Goal: Information Seeking & Learning: Learn about a topic

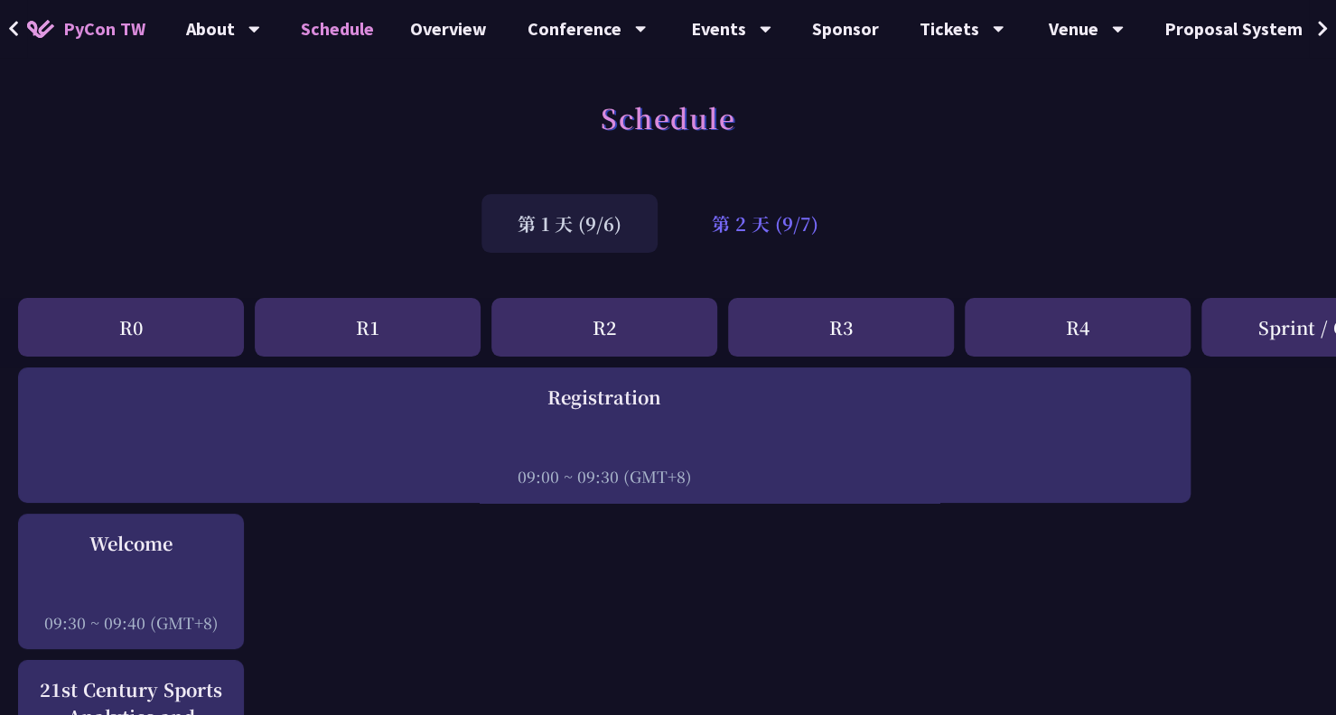
click at [741, 236] on div "第 2 天 (9/7)" at bounding box center [764, 223] width 179 height 59
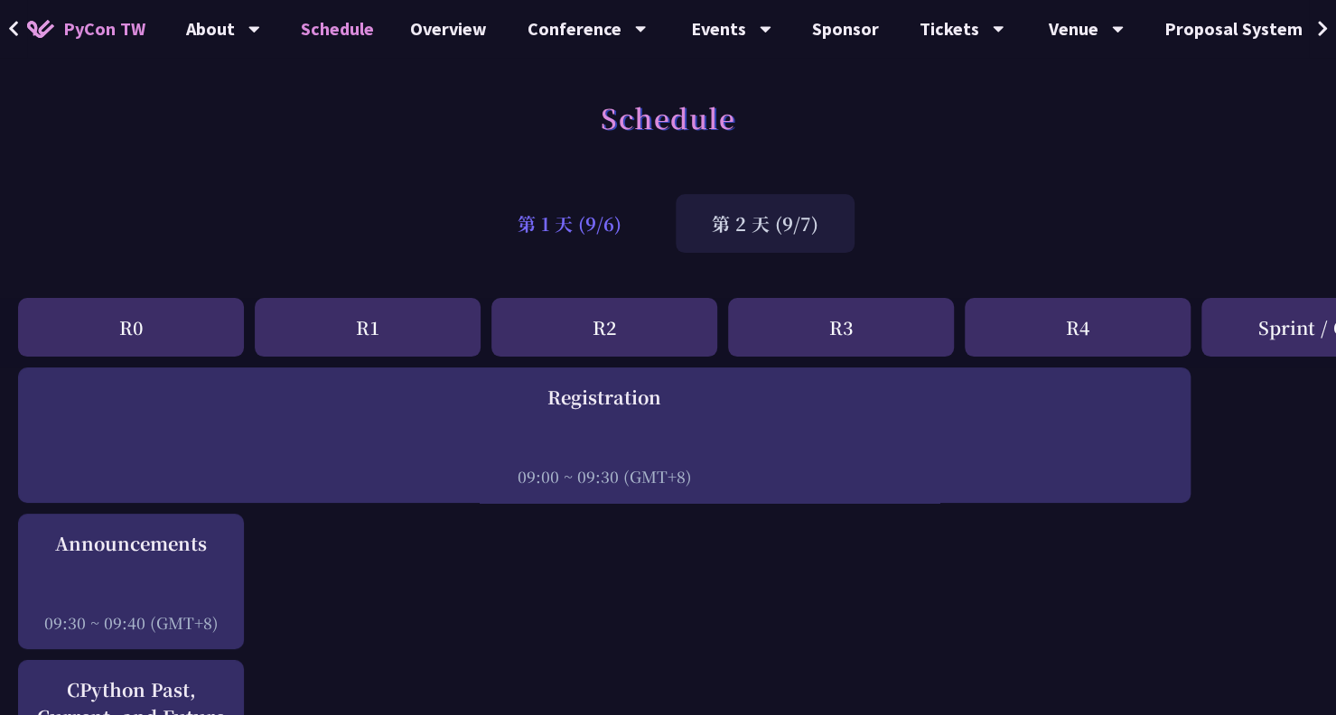
click at [627, 236] on div "第 1 天 (9/6)" at bounding box center [569, 223] width 176 height 59
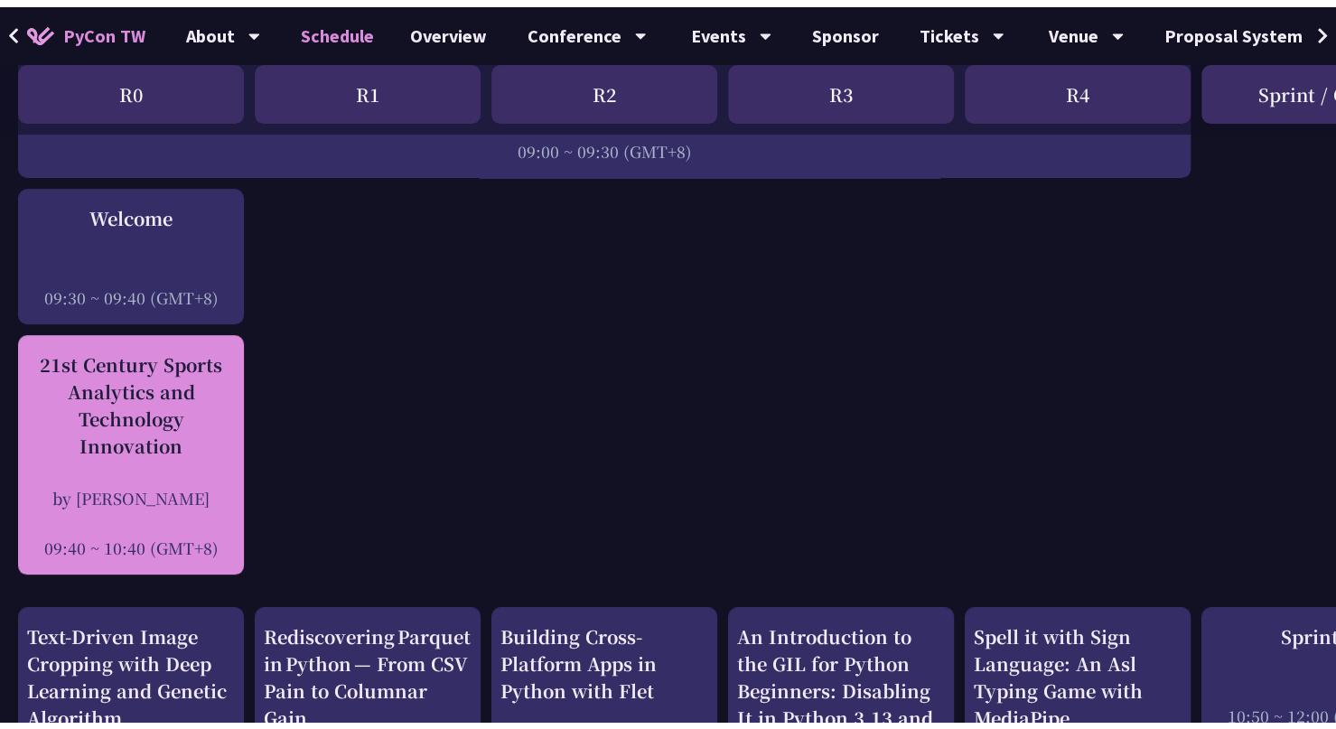
scroll to position [361, 0]
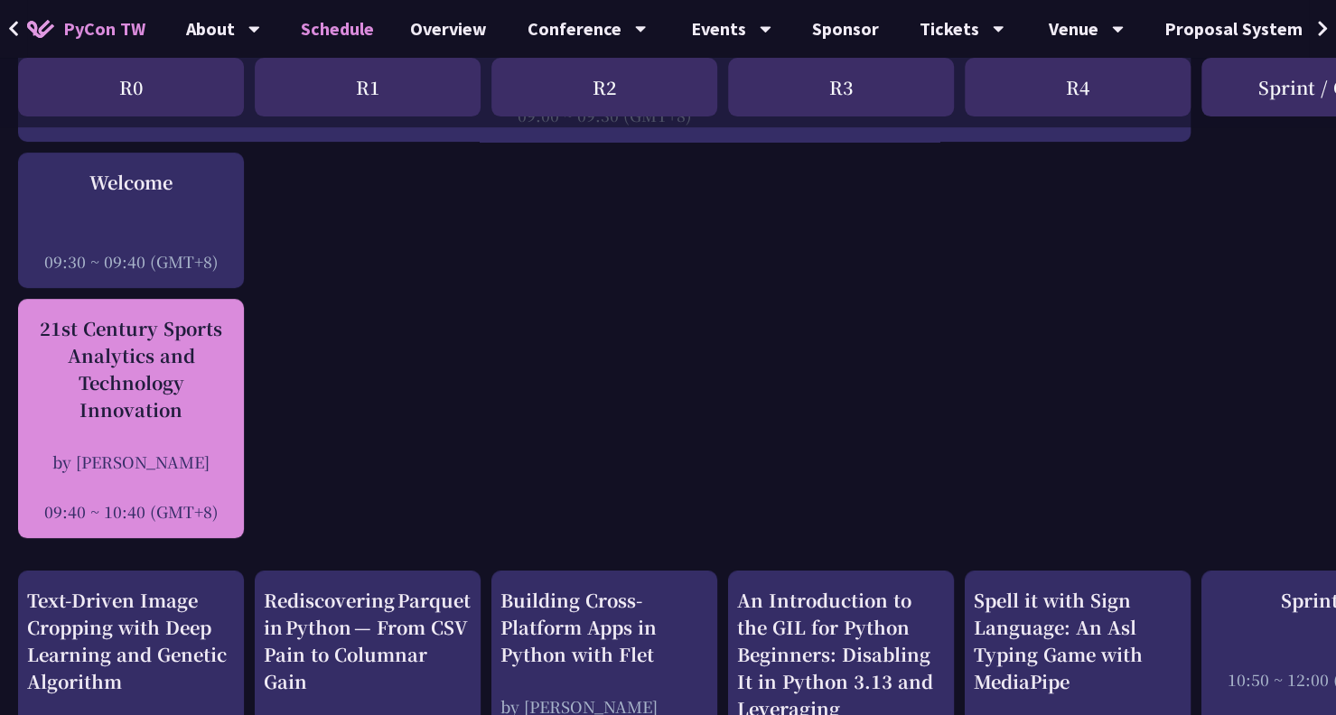
click at [176, 456] on div "by [PERSON_NAME]" at bounding box center [131, 462] width 208 height 23
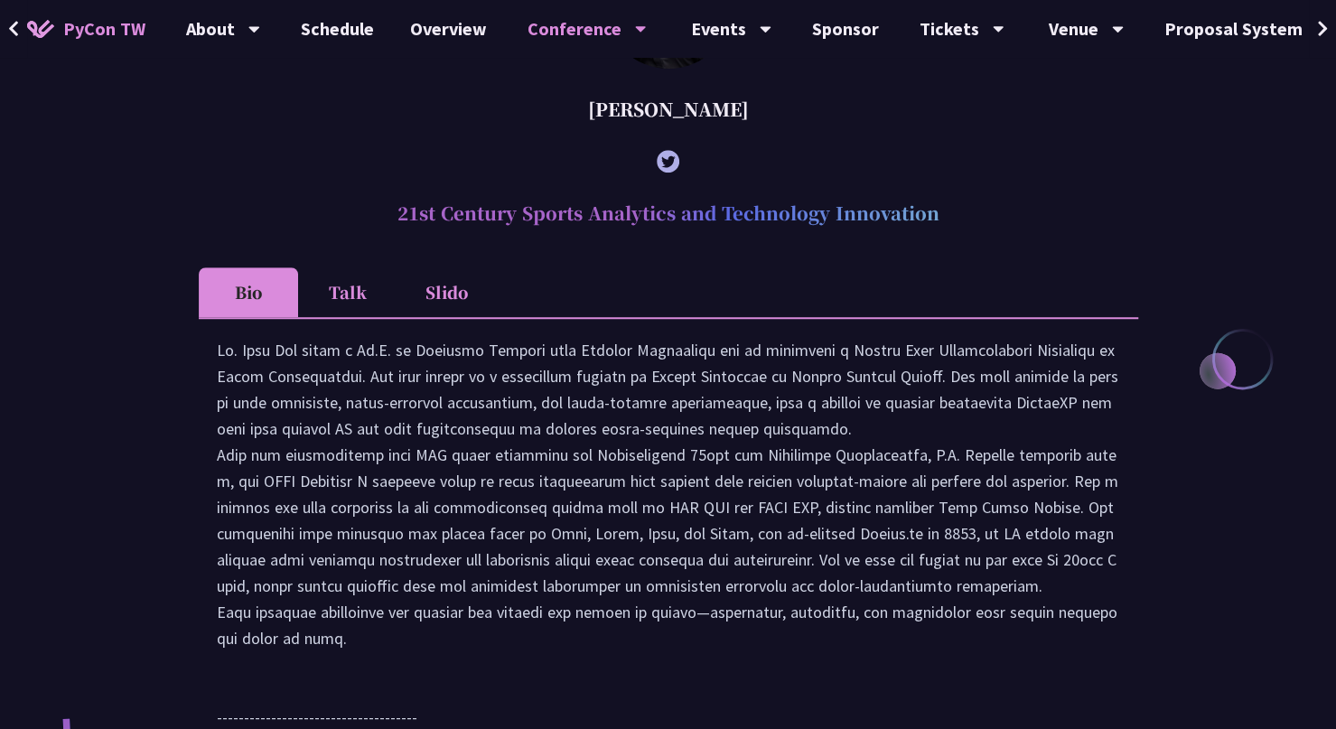
scroll to position [722, 0]
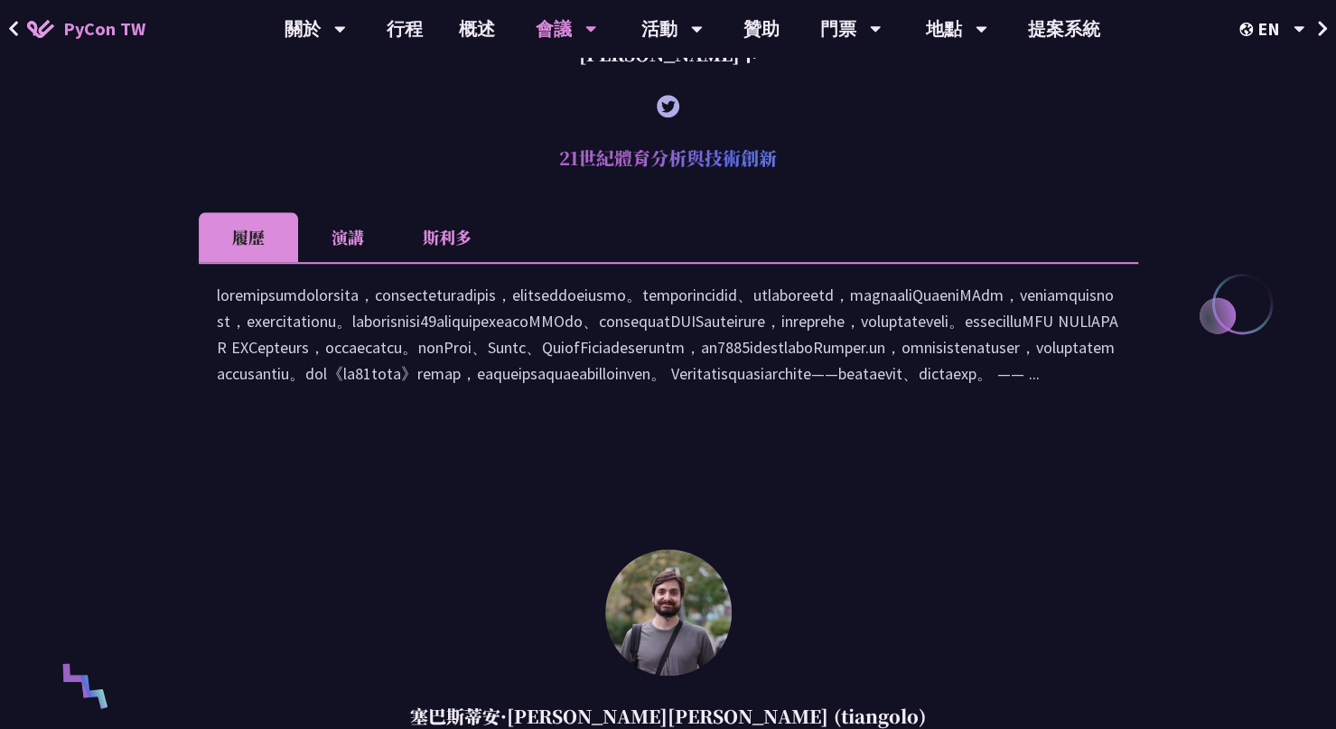
click at [1010, 237] on ul "履歷 演講 [GEOGRAPHIC_DATA]" at bounding box center [668, 237] width 939 height 50
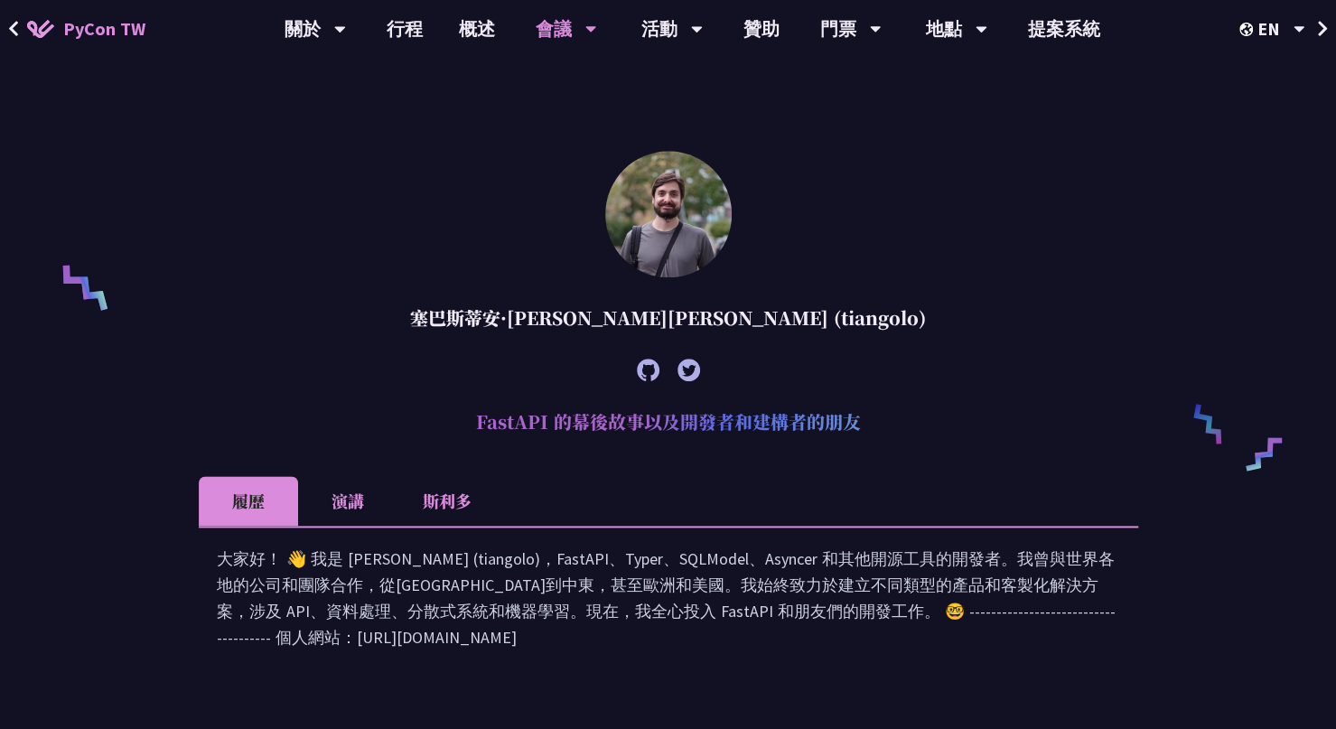
scroll to position [1174, 0]
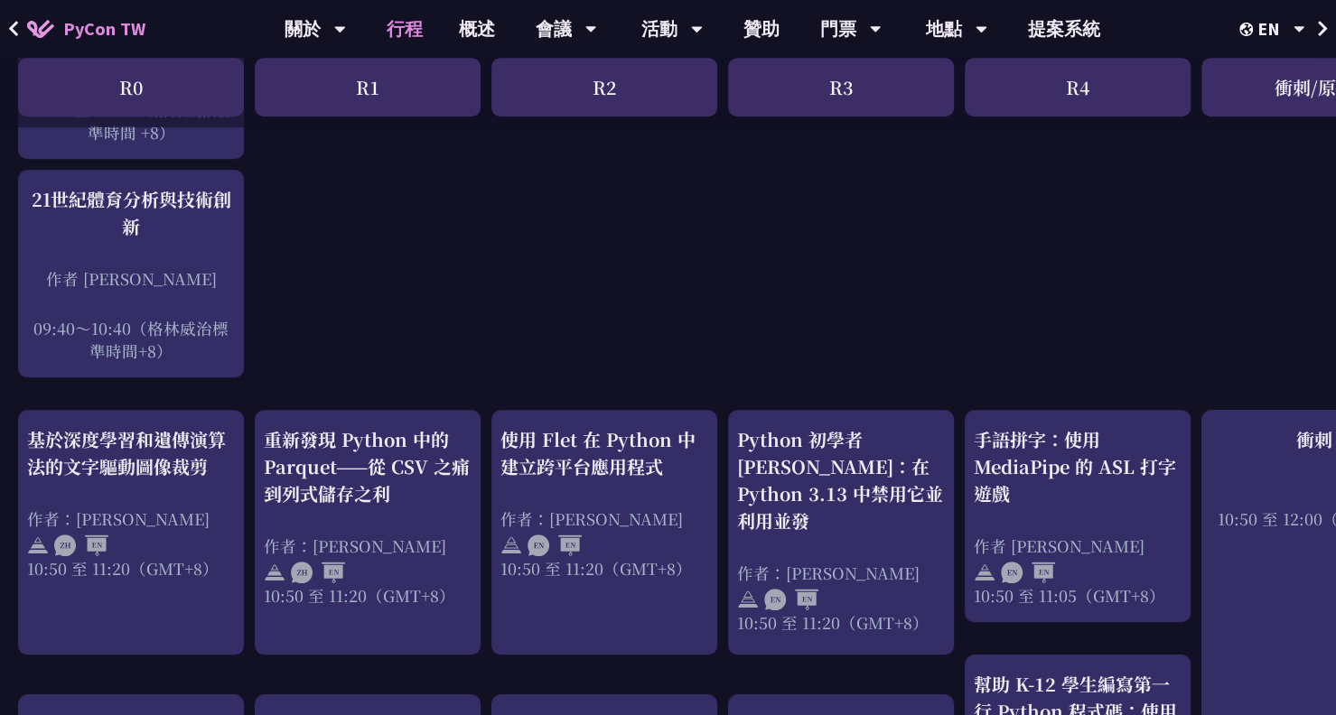
scroll to position [542, 0]
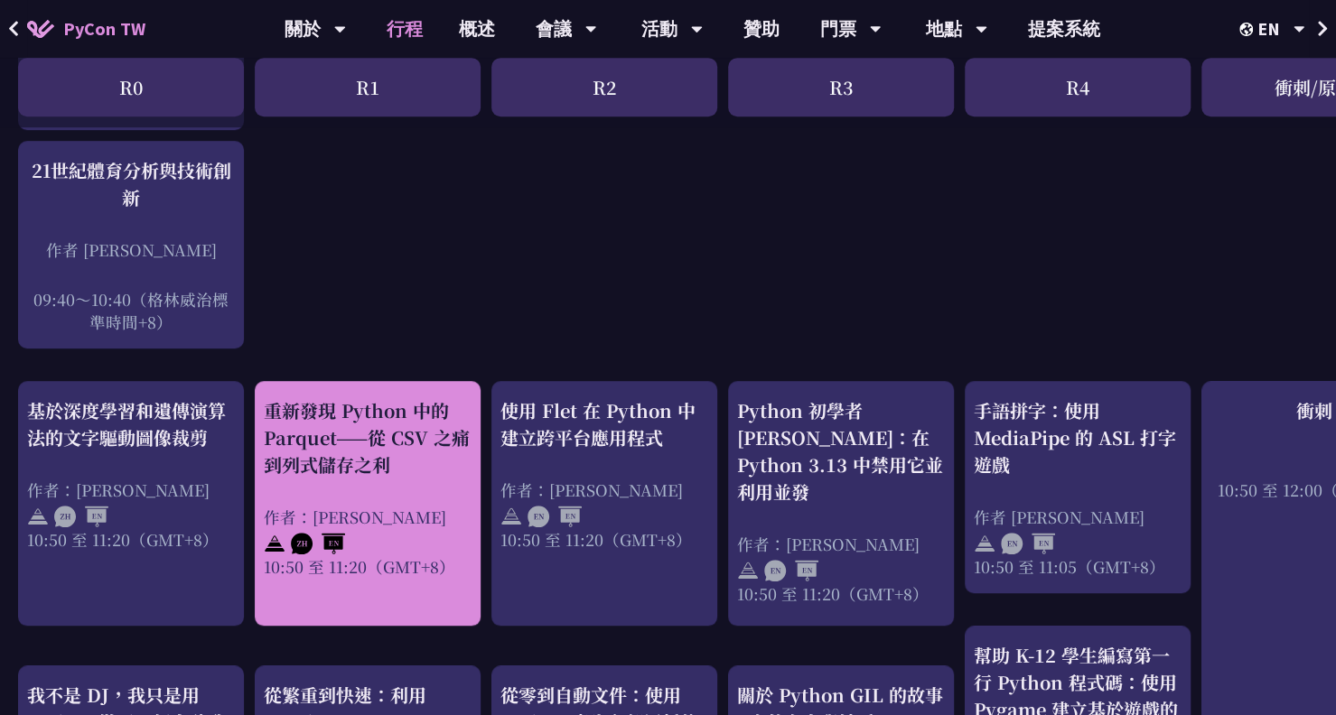
click at [423, 411] on font "重新發現 Python 中的 Parquet——從 CSV 之痛到列式儲存之利" at bounding box center [367, 437] width 206 height 80
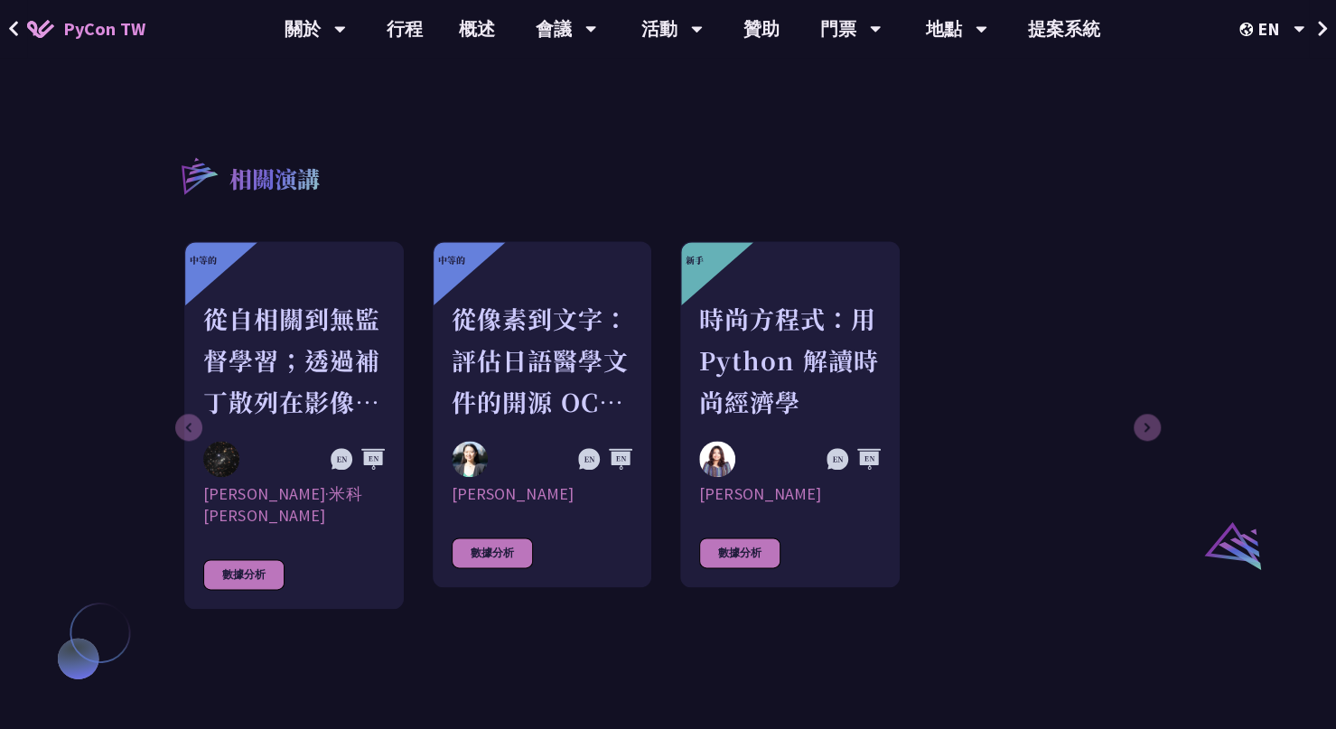
scroll to position [1026, 0]
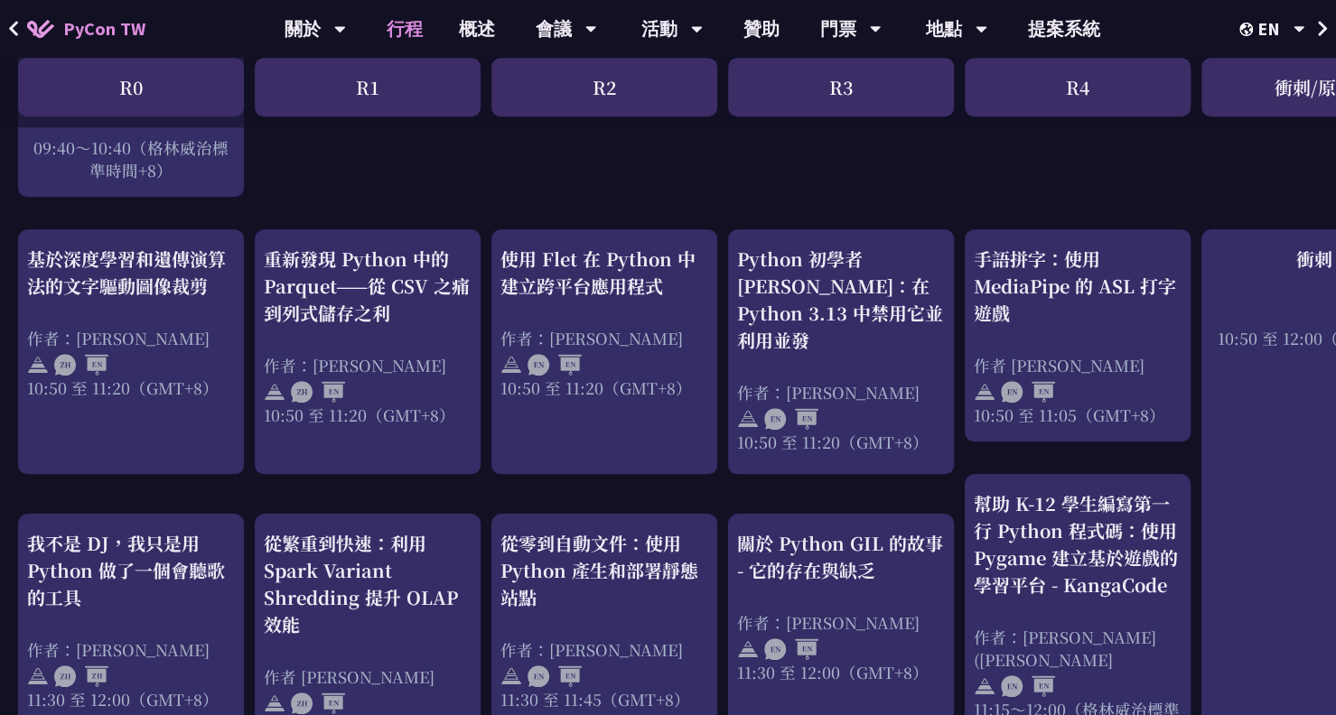
scroll to position [722, 0]
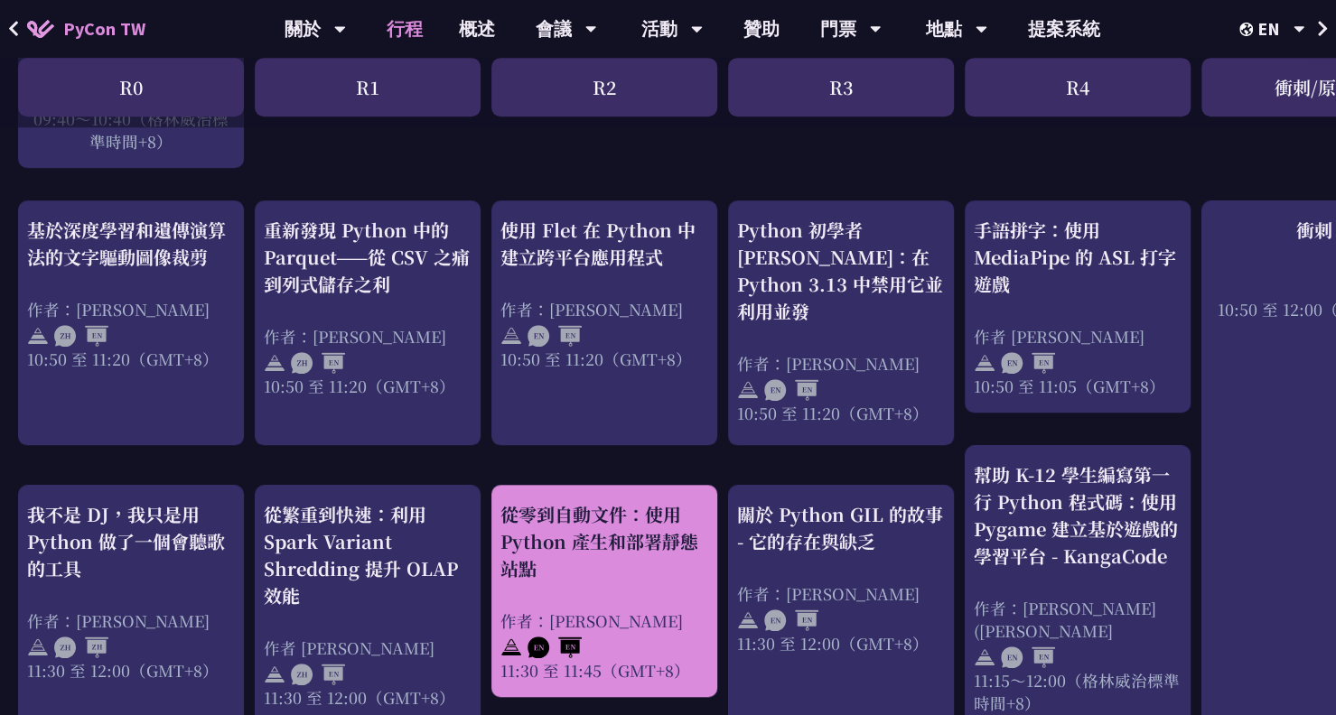
click at [571, 571] on div "從零到自動文件：使用 Python 產生和部署靜態站點" at bounding box center [604, 541] width 208 height 81
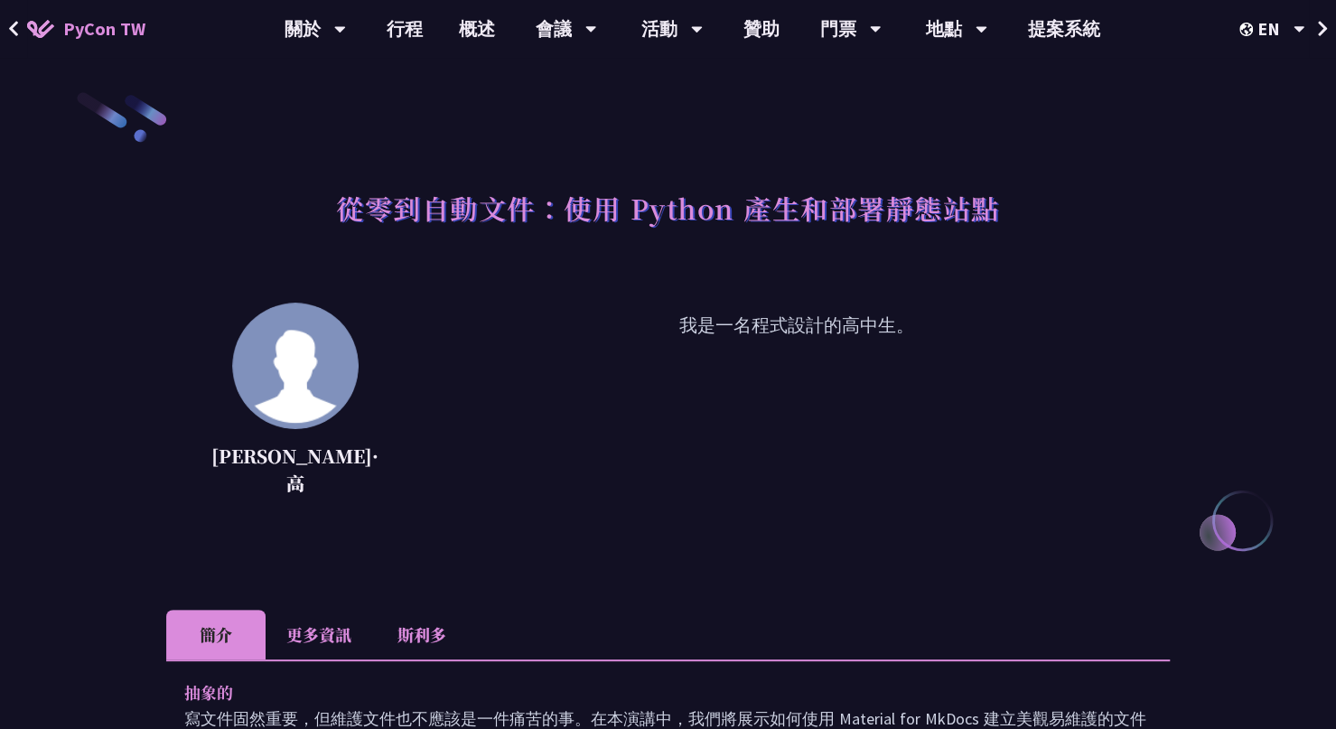
scroll to position [90, 0]
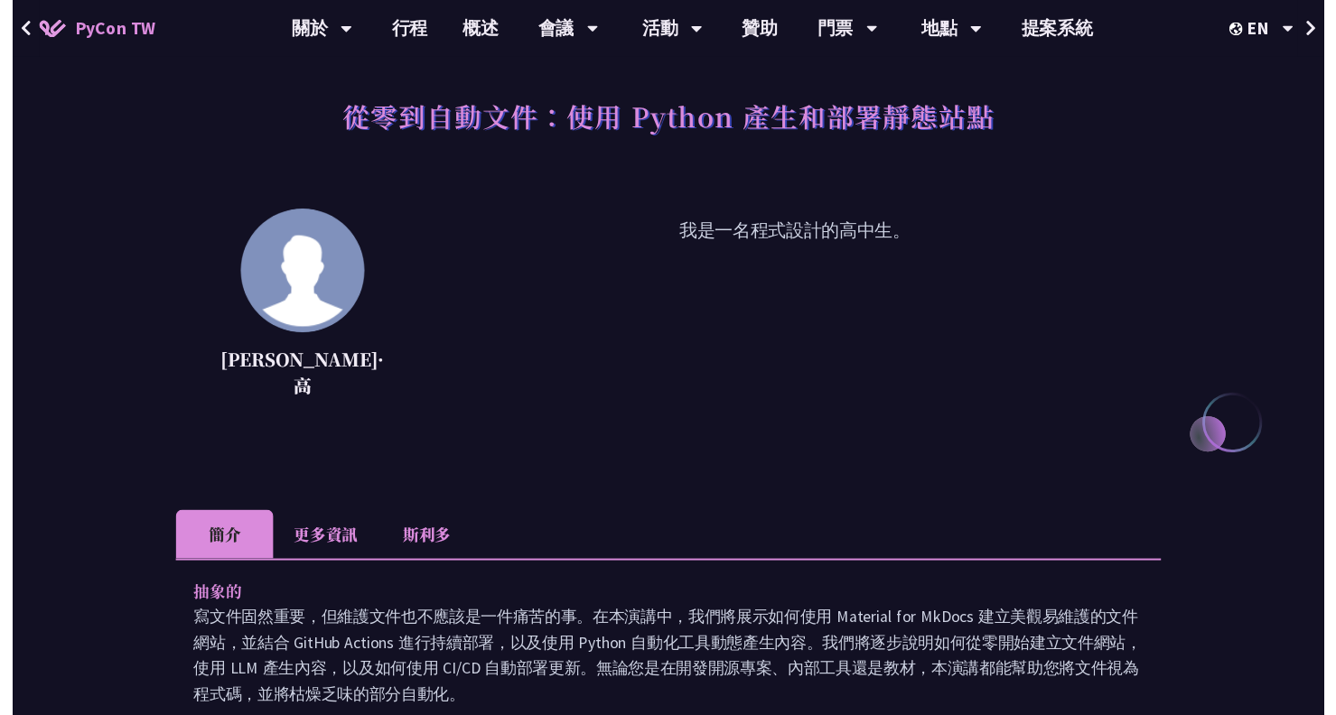
scroll to position [722, 0]
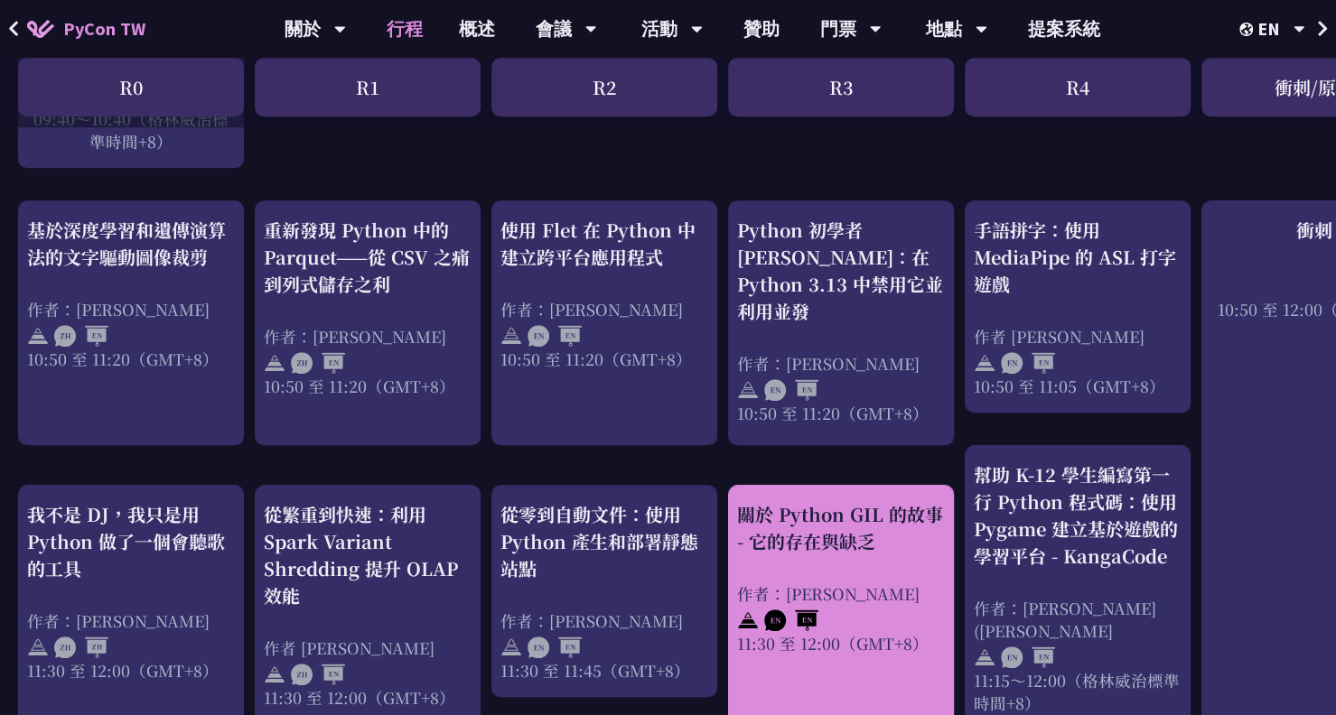
click at [795, 526] on font "關於 Python GIL 的故事 - 它的存在與缺乏" at bounding box center [840, 527] width 206 height 53
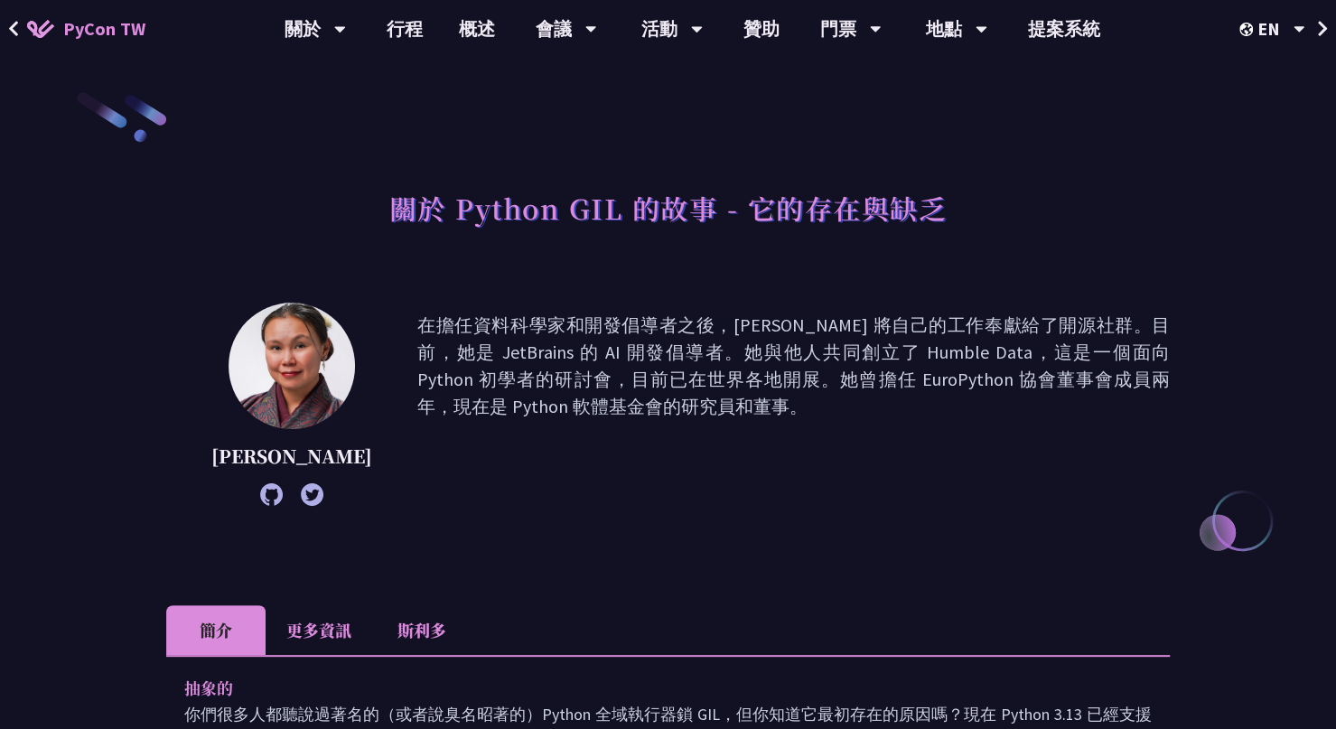
drag, startPoint x: 708, startPoint y: 478, endPoint x: 665, endPoint y: 451, distance: 51.1
click at [584, 360] on font "在擔任資料科學家和開發倡導者之後，[PERSON_NAME] 將自己的工作奉獻給了開源社群。目前，她是 JetBrains 的 AI 開發倡導者。她與他人共同…" at bounding box center [793, 365] width 752 height 104
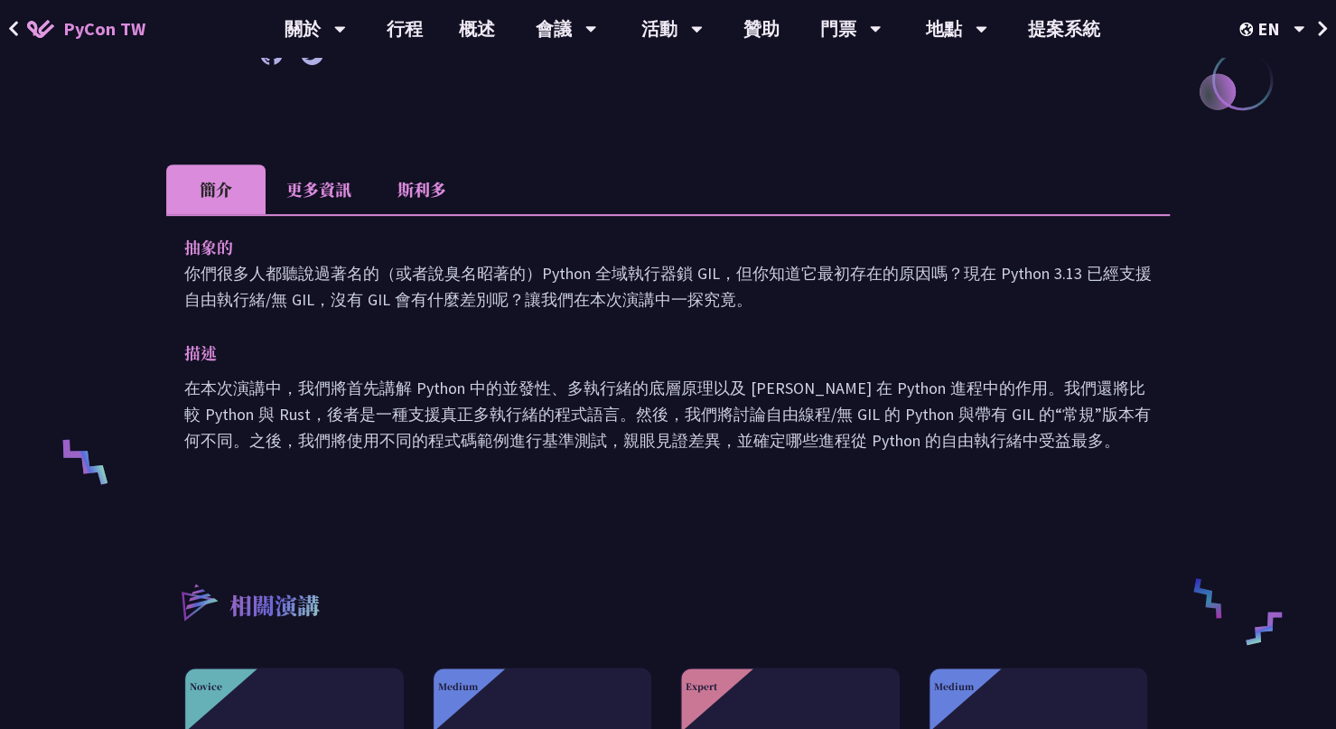
scroll to position [452, 0]
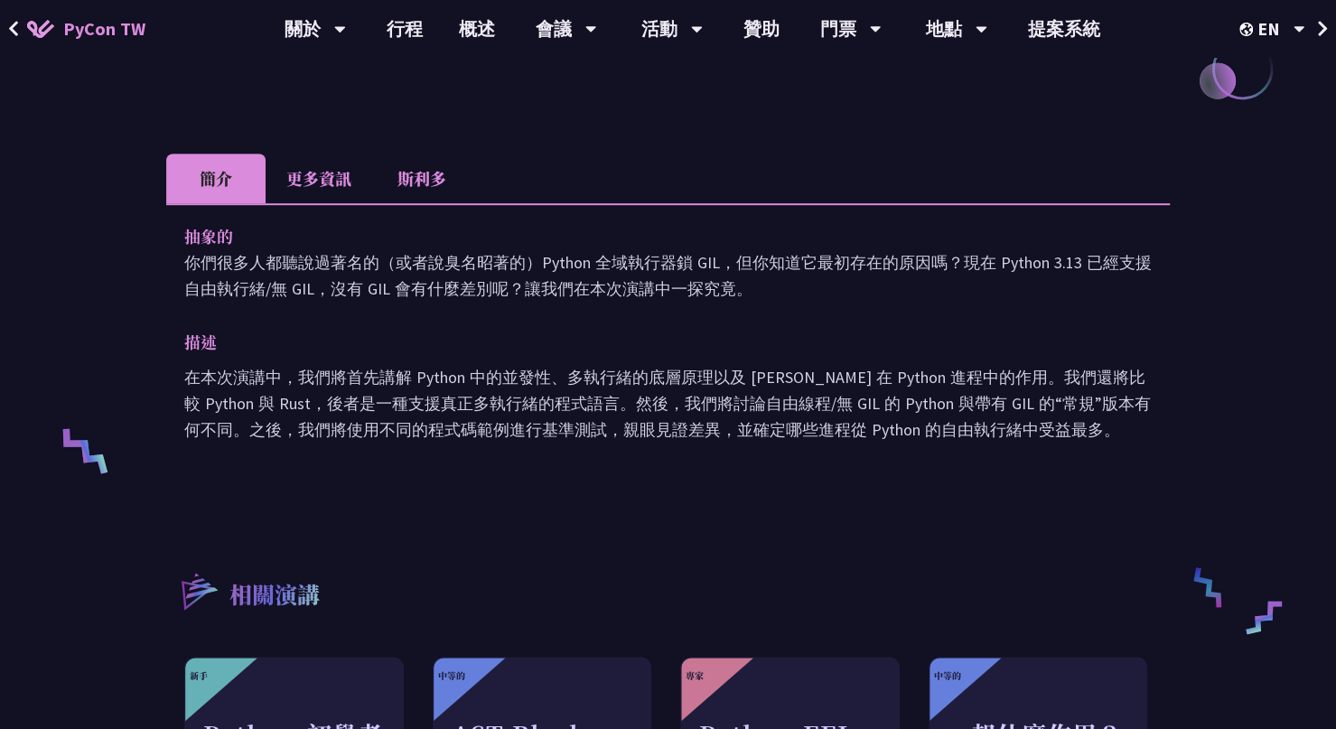
drag, startPoint x: 1205, startPoint y: 319, endPoint x: 1201, endPoint y: 400, distance: 81.4
click at [1219, 303] on div "關於 Python GIL 的故事 - 它的存在與缺乏 [PERSON_NAME] 在擔任資料科學家和開發倡導者之後，[PERSON_NAME] 將自己的工作…" at bounding box center [668, 338] width 1336 height 1580
